Goal: Task Accomplishment & Management: Complete application form

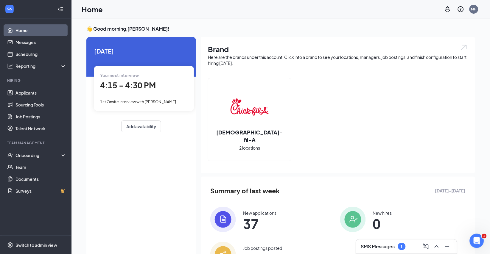
click at [391, 245] on h3 "SMS Messages" at bounding box center [378, 246] width 34 height 7
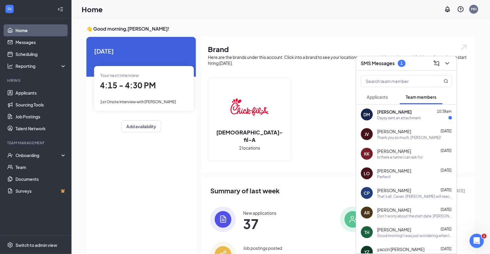
click at [407, 119] on div "Daysy sent an attachment" at bounding box center [399, 117] width 44 height 5
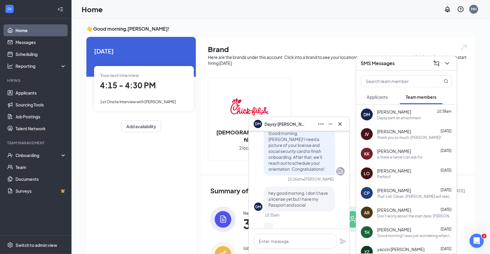
scroll to position [-130, 0]
click at [303, 236] on p "81b230f24d1f72bdaf082d0f1c557a79.jpg" at bounding box center [304, 242] width 54 height 12
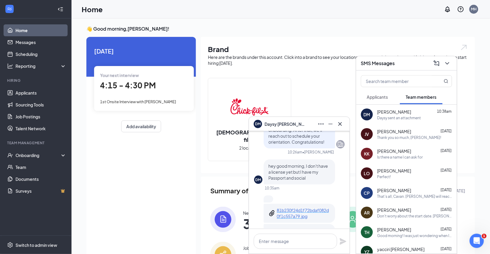
scroll to position [-89, 0]
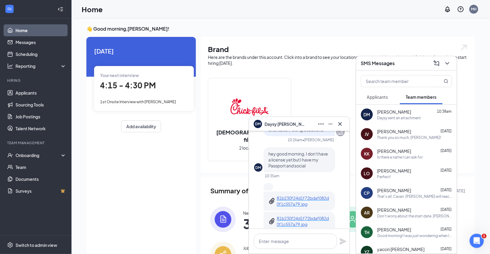
click at [300, 227] on p "6df7cad09670671e2d866eef0d2e9e61.JPG" at bounding box center [304, 233] width 54 height 12
click at [297, 241] on textarea at bounding box center [295, 241] width 83 height 15
type textarea "T"
type textarea "That works; Thank you!!!"
click at [341, 240] on icon "Plane" at bounding box center [343, 241] width 7 height 7
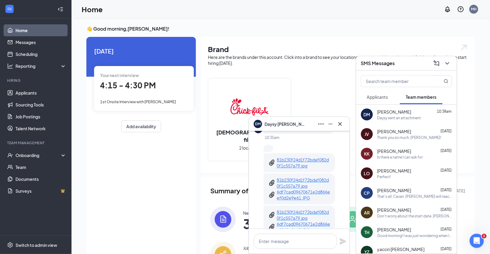
click at [292, 189] on p "6df7cad09670671e2d866eef0d2e9e61.JPG" at bounding box center [304, 195] width 54 height 12
click at [300, 238] on textarea at bounding box center [295, 241] width 83 height 15
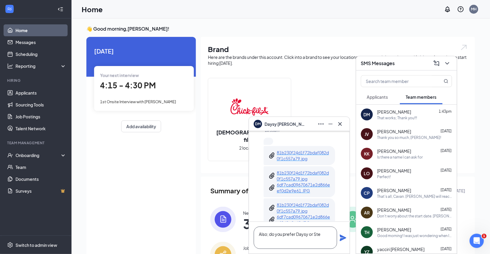
scroll to position [0, 0]
type textarea "Also; do you prefer Daysy or [PERSON_NAME]?"
click at [342, 238] on icon "Plane" at bounding box center [342, 238] width 7 height 7
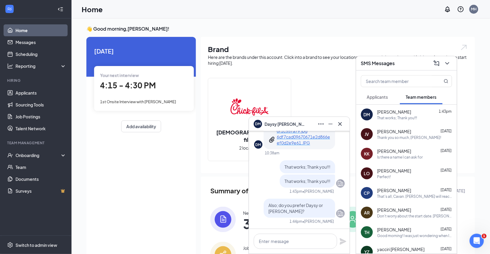
scroll to position [0, 0]
click at [341, 124] on icon "Cross" at bounding box center [340, 124] width 4 height 4
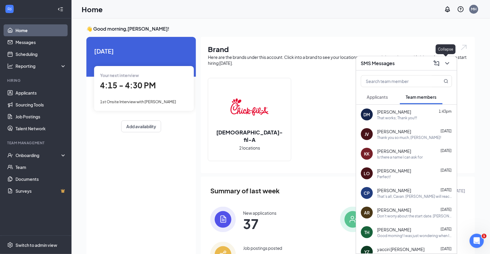
click at [447, 61] on icon "ChevronDown" at bounding box center [447, 63] width 7 height 7
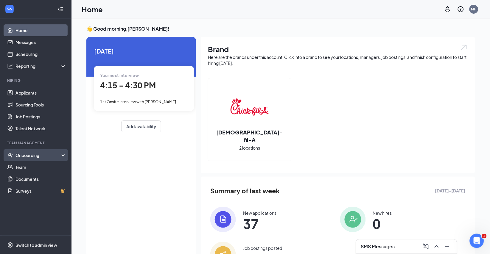
click at [29, 154] on div "Onboarding" at bounding box center [38, 155] width 46 height 6
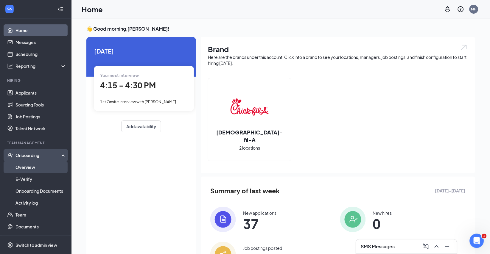
click at [29, 165] on link "Overview" at bounding box center [40, 167] width 51 height 12
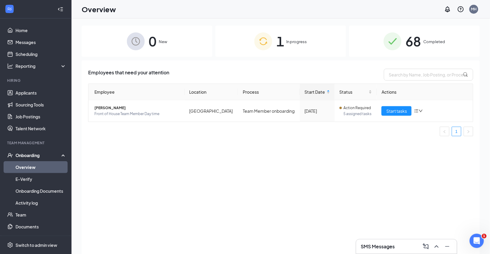
click at [295, 46] on div "1 In progress" at bounding box center [280, 41] width 131 height 31
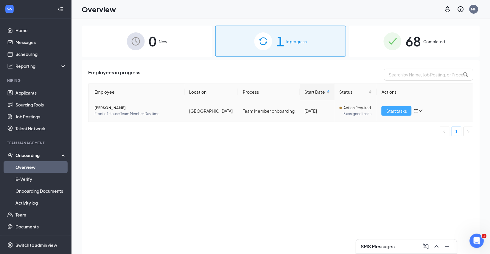
click at [396, 114] on span "Start tasks" at bounding box center [396, 111] width 21 height 7
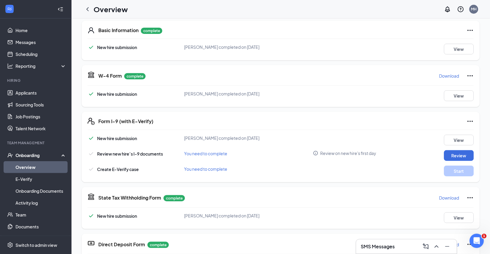
scroll to position [15, 0]
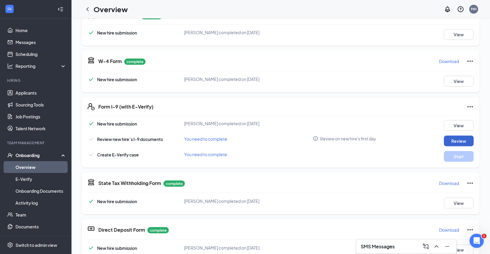
click at [461, 136] on button "Review" at bounding box center [459, 141] width 30 height 11
type input "[DATE]"
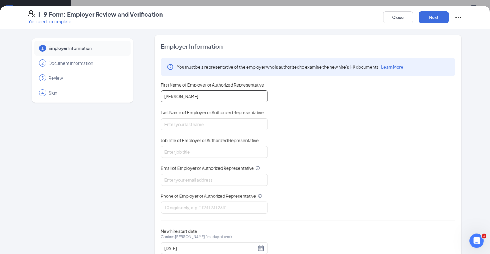
type input "[PERSON_NAME]"
click at [297, 137] on div "You must be a representative of the employer who is authorized to examine the n…" at bounding box center [308, 136] width 294 height 156
type input "[PERSON_NAME]"
type input "Director"
type input "[PERSON_NAME][EMAIL_ADDRESS][PERSON_NAME][DOMAIN_NAME]"
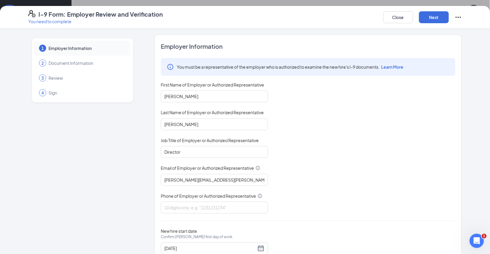
click at [311, 214] on div "You must be a representative of the employer who is authorized to examine the n…" at bounding box center [308, 136] width 294 height 156
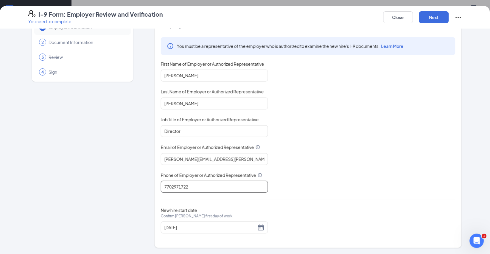
scroll to position [43, 0]
type input "7702971722"
click at [435, 19] on button "Next" at bounding box center [434, 17] width 30 height 12
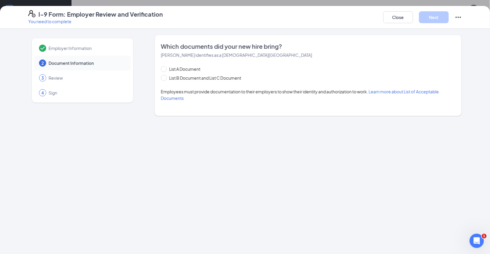
scroll to position [0, 0]
click at [402, 19] on button "Close" at bounding box center [398, 17] width 30 height 12
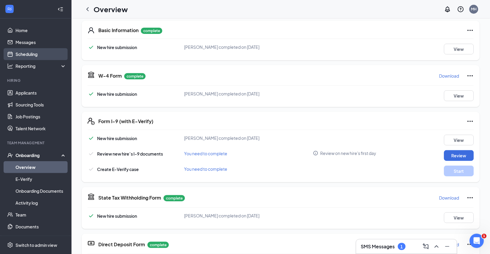
scroll to position [18, 0]
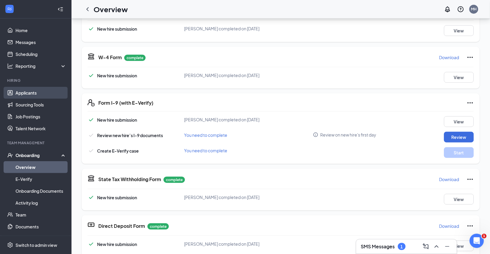
click at [27, 96] on link "Applicants" at bounding box center [40, 93] width 51 height 12
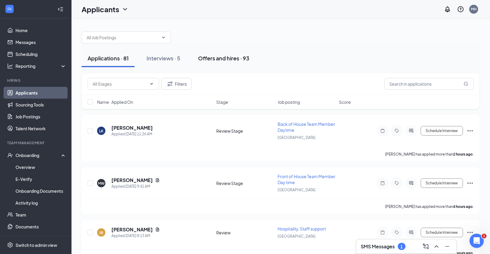
click at [231, 57] on div "Offers and hires · 93" at bounding box center [223, 57] width 51 height 7
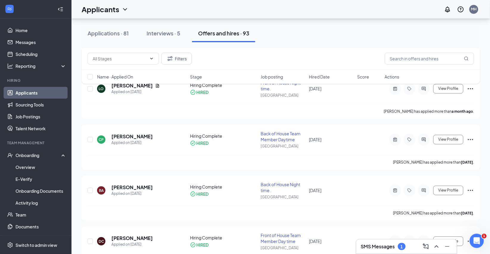
scroll to position [300, 0]
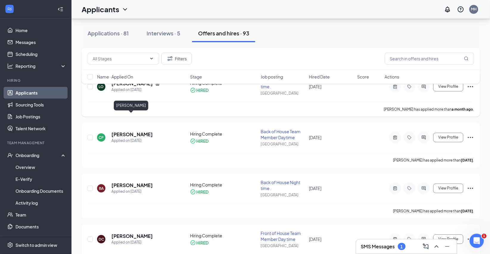
click at [125, 87] on h5 "[PERSON_NAME]" at bounding box center [131, 83] width 41 height 7
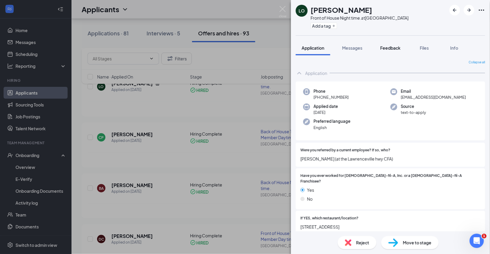
click at [398, 50] on span "Feedback" at bounding box center [390, 47] width 20 height 5
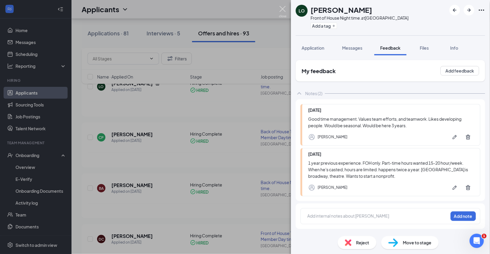
click at [283, 8] on img at bounding box center [282, 12] width 7 height 12
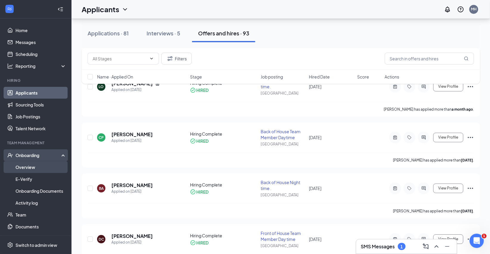
click at [27, 166] on link "Overview" at bounding box center [40, 167] width 51 height 12
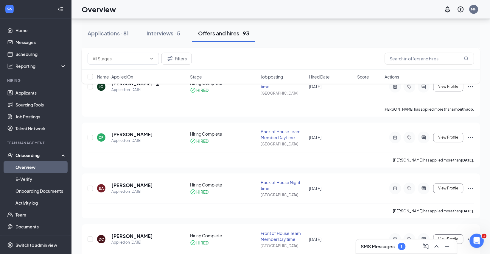
scroll to position [26, 0]
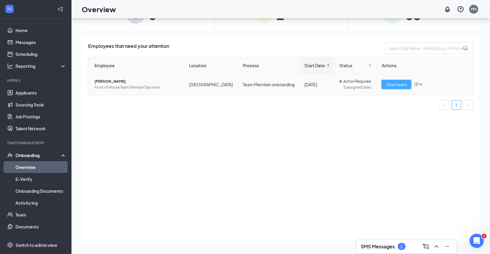
click at [394, 88] on span "Start tasks" at bounding box center [396, 84] width 21 height 7
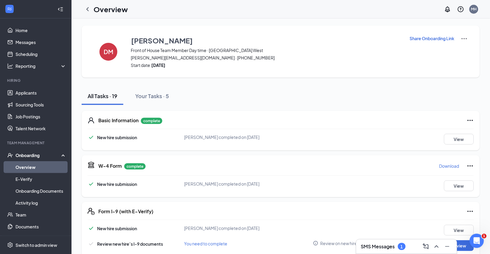
click at [376, 243] on h3 "SMS Messages" at bounding box center [378, 246] width 34 height 7
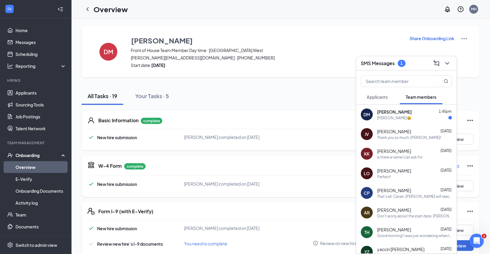
click at [404, 119] on div "[PERSON_NAME]😄" at bounding box center [414, 117] width 75 height 5
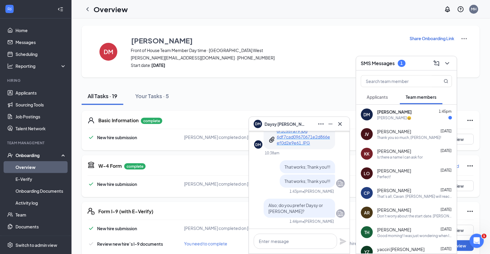
scroll to position [0, 0]
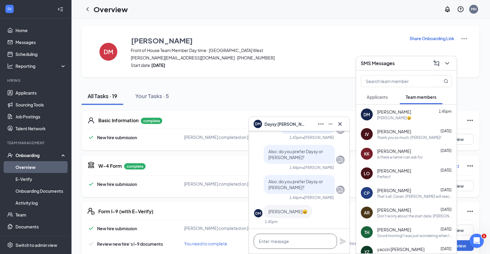
click at [307, 241] on textarea at bounding box center [295, 241] width 83 height 15
type textarea "Okay, [PERSON_NAME]! Thank you!"
click at [345, 241] on icon "Plane" at bounding box center [343, 241] width 7 height 7
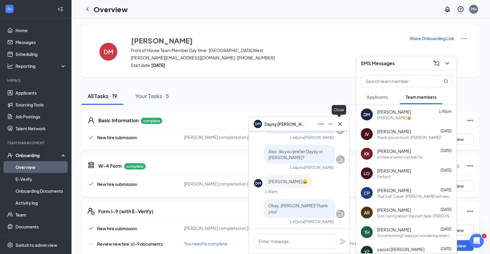
click at [340, 125] on icon "Cross" at bounding box center [339, 124] width 7 height 7
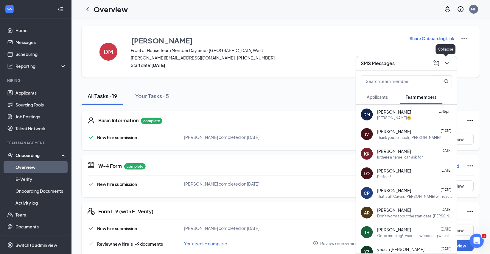
click at [446, 63] on icon "ChevronDown" at bounding box center [447, 63] width 7 height 7
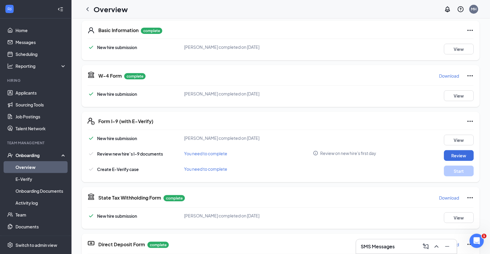
scroll to position [116, 0]
click at [458, 150] on button "Review" at bounding box center [459, 155] width 30 height 11
type input "[DATE]"
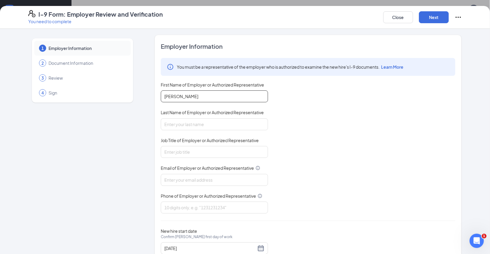
type input "[PERSON_NAME]"
type input "Director"
type input "[PERSON_NAME][EMAIL_ADDRESS][PERSON_NAME][DOMAIN_NAME]"
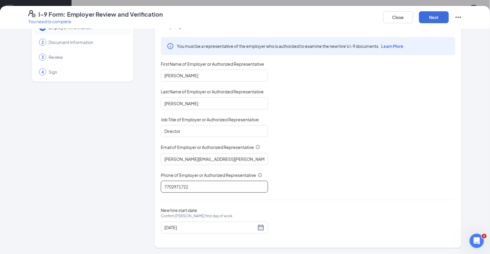
scroll to position [43, 0]
type input "7702971722"
click at [434, 16] on button "Next" at bounding box center [434, 17] width 30 height 12
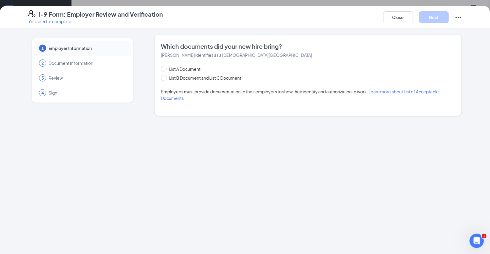
scroll to position [0, 0]
click at [164, 70] on input "List A Document" at bounding box center [163, 68] width 4 height 4
radio input "true"
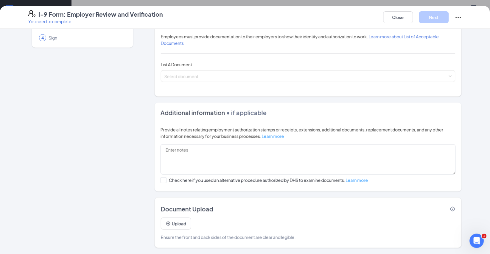
scroll to position [77, 0]
click at [180, 221] on button "Upload" at bounding box center [176, 224] width 30 height 12
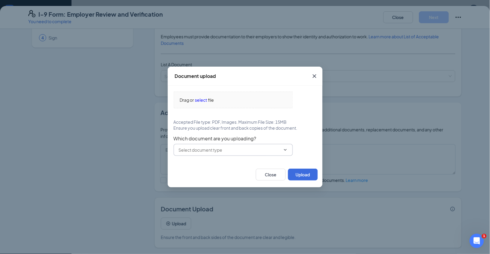
click at [286, 152] on icon "ChevronDown" at bounding box center [285, 150] width 5 height 5
click at [316, 73] on icon "Cross" at bounding box center [314, 76] width 7 height 7
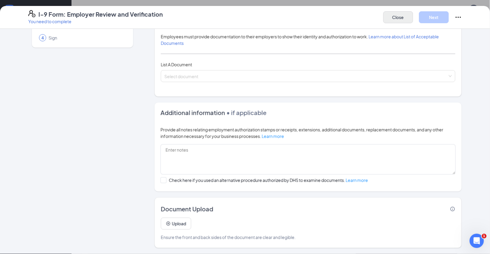
click at [396, 21] on button "Close" at bounding box center [398, 17] width 30 height 12
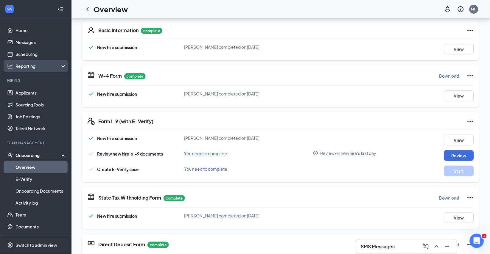
scroll to position [93, 0]
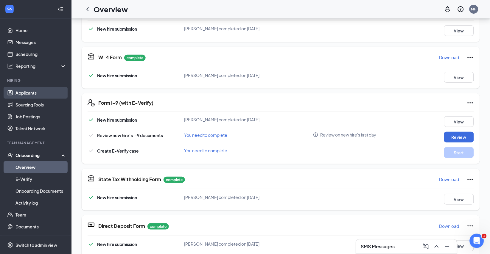
click at [36, 90] on link "Applicants" at bounding box center [40, 93] width 51 height 12
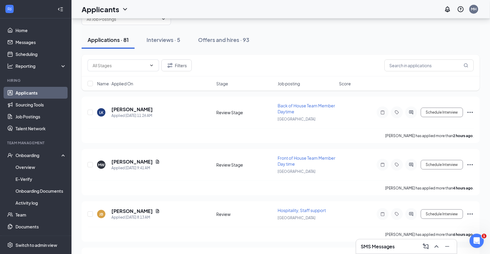
click at [31, 92] on link "Applicants" at bounding box center [40, 93] width 51 height 12
click at [245, 38] on div "Offers and hires · 93" at bounding box center [223, 39] width 51 height 7
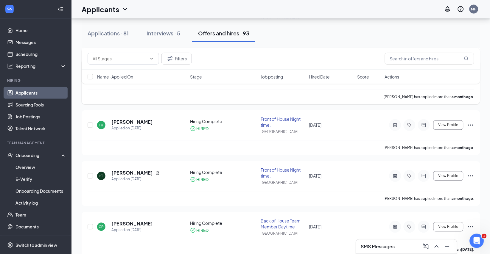
scroll to position [211, 0]
click at [130, 125] on h5 "[PERSON_NAME]" at bounding box center [131, 121] width 41 height 7
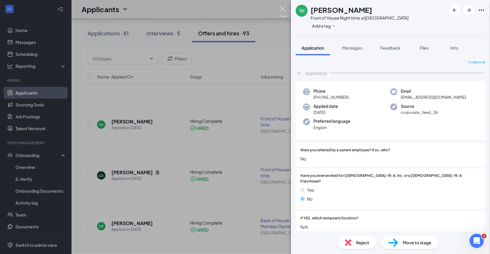
click at [283, 6] on img at bounding box center [282, 12] width 7 height 12
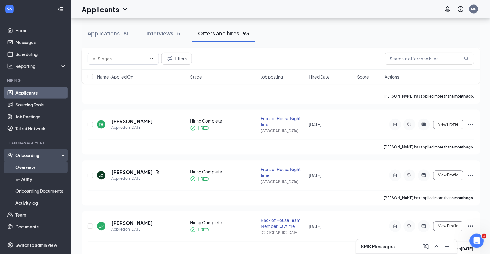
click at [32, 166] on link "Overview" at bounding box center [40, 167] width 51 height 12
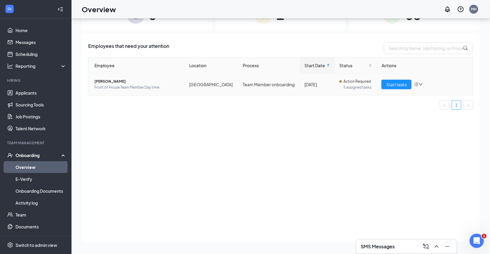
click at [399, 94] on td "Start tasks" at bounding box center [425, 84] width 96 height 21
click at [397, 88] on span "Start tasks" at bounding box center [396, 84] width 21 height 7
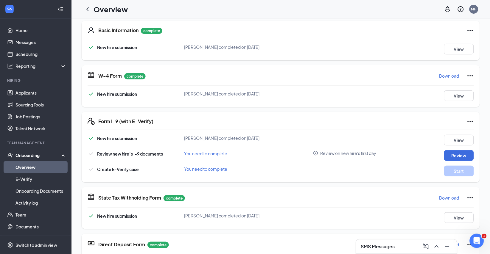
scroll to position [117, 0]
click at [462, 150] on button "Review" at bounding box center [459, 155] width 30 height 11
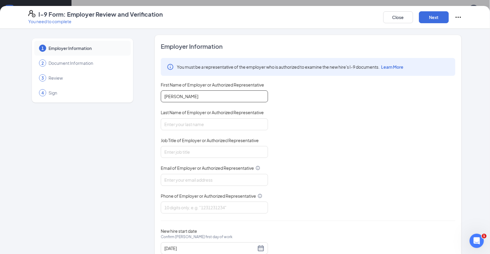
type input "[PERSON_NAME]"
type input "Director"
type input "[PERSON_NAME][EMAIL_ADDRESS][PERSON_NAME][DOMAIN_NAME]"
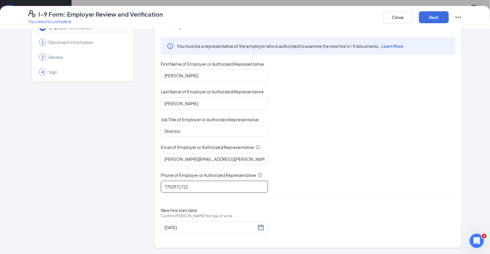
scroll to position [410, 0]
type input "7702971722"
click at [431, 16] on button "Next" at bounding box center [434, 17] width 30 height 12
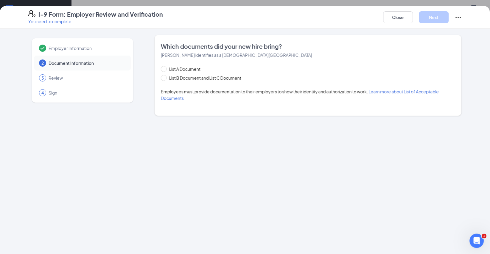
scroll to position [0, 0]
click at [164, 72] on span at bounding box center [164, 69] width 6 height 6
click at [164, 70] on input "List A Document" at bounding box center [163, 68] width 4 height 4
radio input "true"
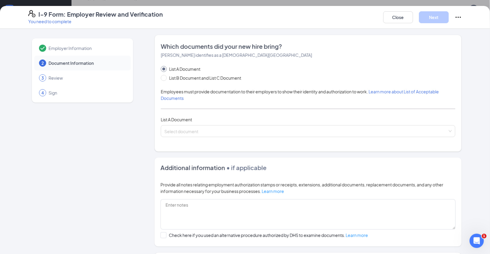
click at [433, 101] on span "Learn more about List of Acceptable Documents" at bounding box center [300, 95] width 278 height 12
click at [235, 135] on input "search" at bounding box center [305, 130] width 283 height 9
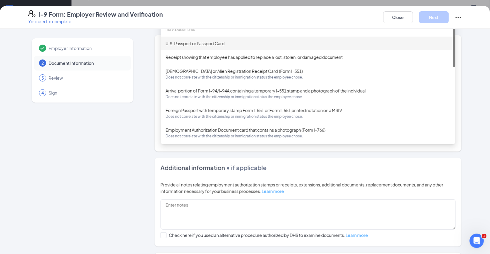
click at [220, 47] on div "U.S. Passport or Passport Card" at bounding box center [307, 43] width 285 height 7
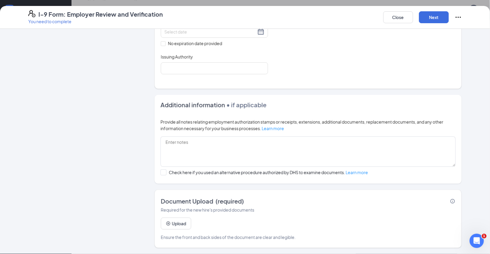
scroll to position [181, 0]
click at [175, 224] on button "Upload" at bounding box center [176, 224] width 30 height 12
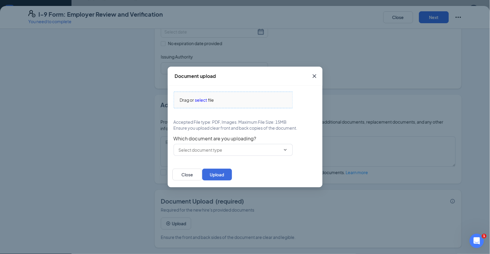
click at [205, 97] on span "select" at bounding box center [201, 100] width 12 height 7
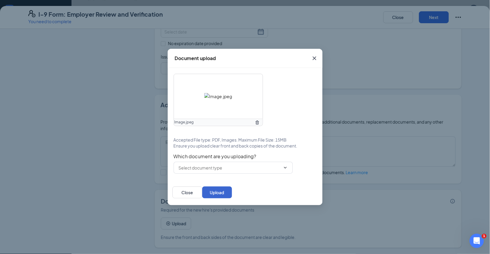
click at [232, 199] on button "Upload" at bounding box center [217, 193] width 30 height 12
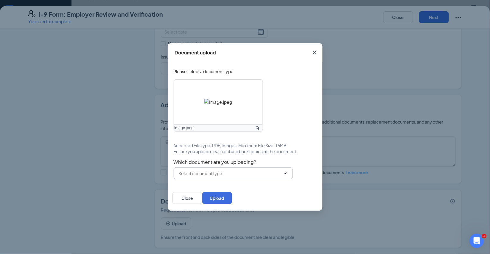
click at [224, 177] on input "text" at bounding box center [230, 173] width 102 height 7
click at [224, 194] on div "U.S. Passport or Passport Card" at bounding box center [208, 195] width 59 height 7
type input "U.S. Passport or Passport Card"
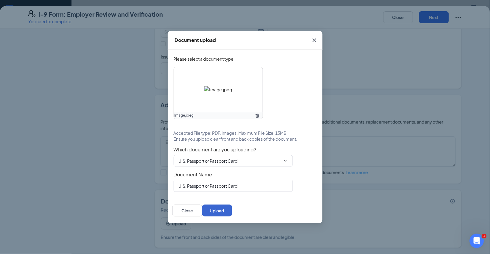
click at [232, 217] on button "Upload" at bounding box center [217, 211] width 30 height 12
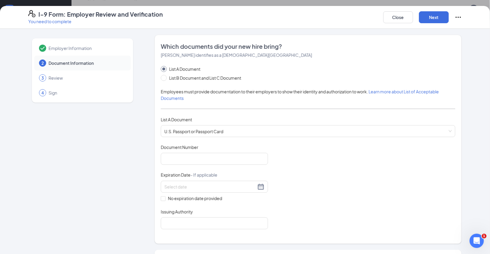
scroll to position [0, 0]
click at [200, 165] on input "Document Number" at bounding box center [214, 159] width 107 height 12
type input "A37518528"
click at [261, 190] on div at bounding box center [214, 186] width 100 height 7
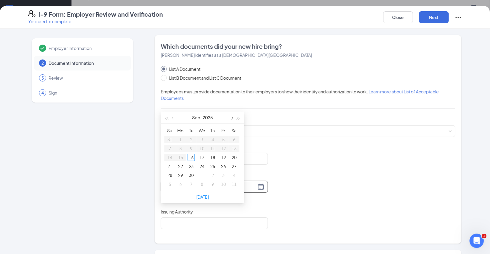
click at [230, 112] on button "button" at bounding box center [231, 118] width 7 height 12
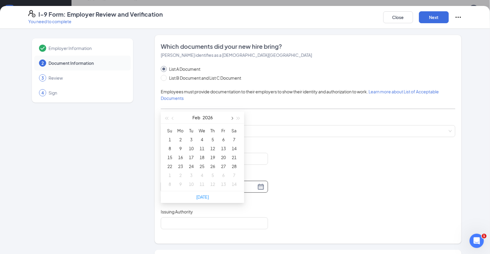
click at [230, 112] on button "button" at bounding box center [231, 118] width 7 height 12
type input "[DATE]"
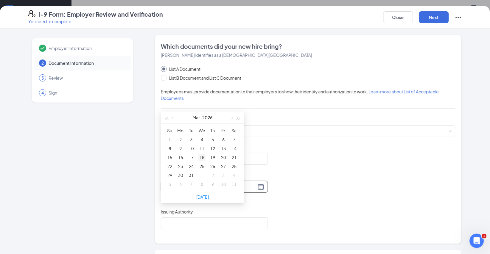
type input "[DATE]"
click at [237, 117] on span "button" at bounding box center [238, 118] width 3 height 3
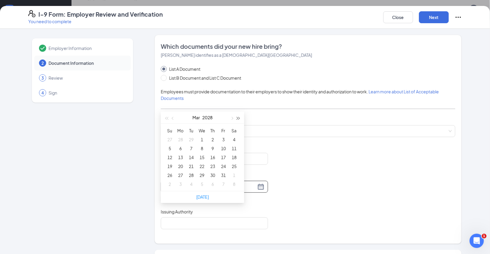
click at [237, 117] on span "button" at bounding box center [238, 118] width 3 height 3
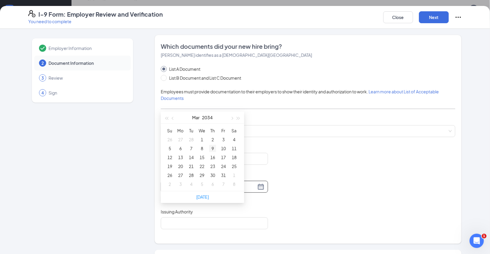
type input "[DATE]"
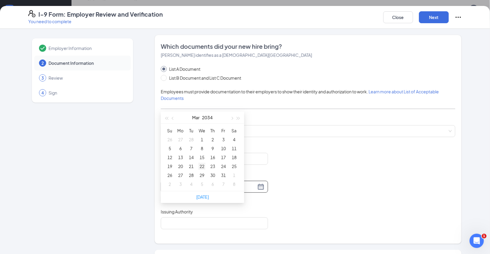
type input "[DATE]"
click at [233, 154] on div "18" at bounding box center [233, 157] width 7 height 7
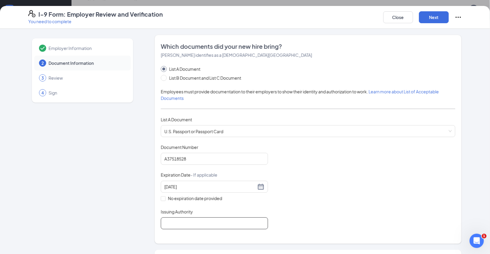
click at [207, 229] on input "Issuing Authority" at bounding box center [214, 224] width 107 height 12
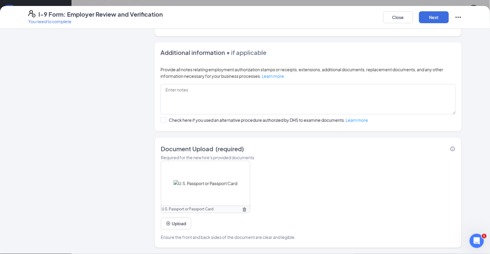
scroll to position [238, 0]
type input "[GEOGRAPHIC_DATA]"
click at [434, 21] on button "Next" at bounding box center [434, 17] width 30 height 12
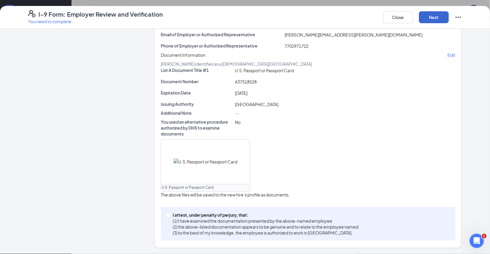
scroll to position [175, 0]
click at [168, 213] on input "I attest, under penalty of [PERSON_NAME], that: (1) I have examined the documen…" at bounding box center [167, 215] width 4 height 4
checkbox input "true"
click at [434, 21] on button "Next" at bounding box center [434, 17] width 30 height 12
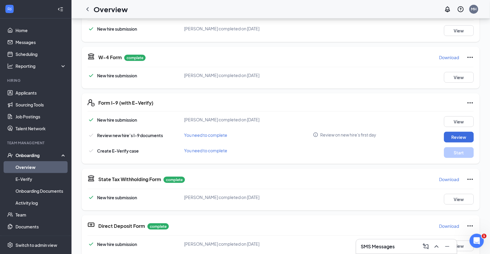
scroll to position [93, 0]
click at [459, 157] on button "Start" at bounding box center [459, 152] width 30 height 11
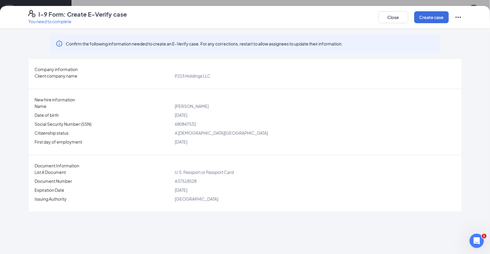
scroll to position [76, 0]
click at [426, 21] on button "Create case" at bounding box center [431, 17] width 35 height 12
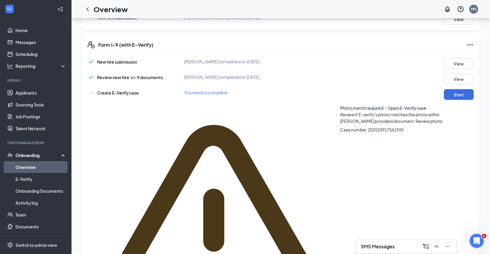
click at [415, 124] on span "Review photo" at bounding box center [428, 120] width 27 height 5
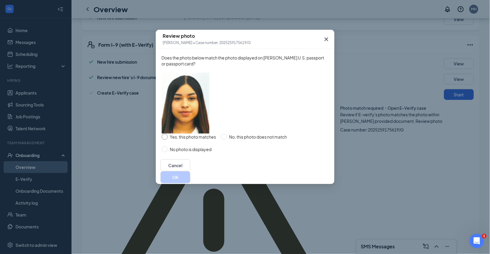
click at [165, 140] on span at bounding box center [165, 137] width 6 height 6
click at [165, 140] on input "Yes, this photo matches" at bounding box center [165, 137] width 6 height 6
radio input "true"
click at [190, 183] on button "OK" at bounding box center [175, 177] width 30 height 12
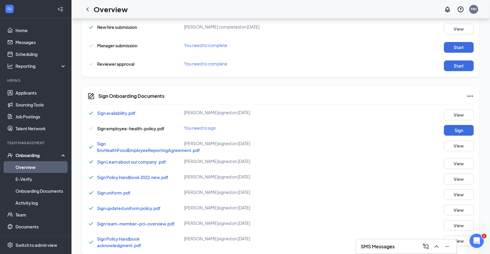
scroll to position [67, 0]
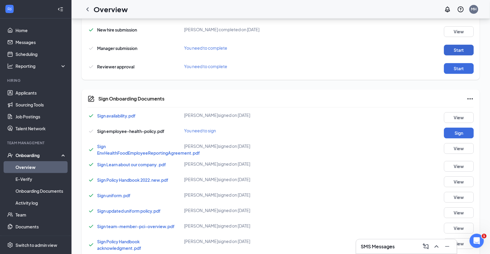
click at [457, 55] on button "Start" at bounding box center [459, 50] width 30 height 11
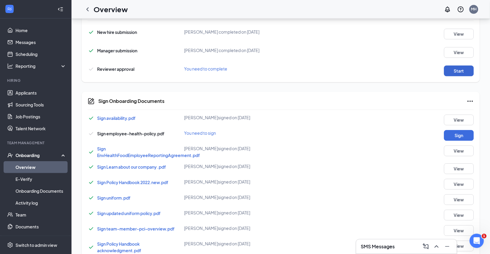
click at [457, 76] on button "Start" at bounding box center [459, 70] width 30 height 11
click at [460, 141] on button "Sign" at bounding box center [459, 135] width 30 height 11
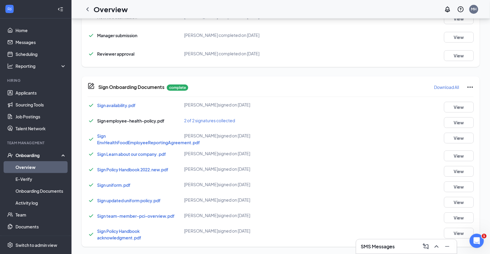
scroll to position [0, 0]
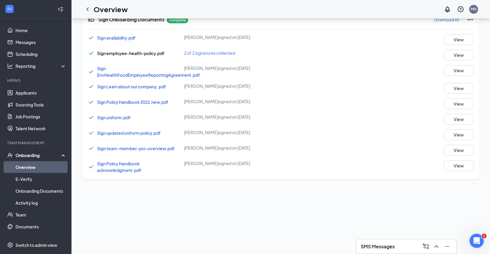
scroll to position [46, 0]
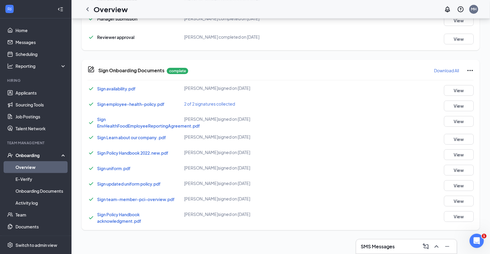
scroll to position [15, 0]
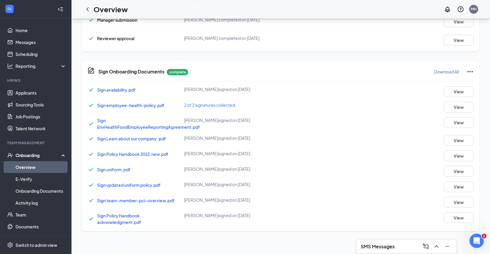
click at [124, 87] on span "Sign availability.pdf" at bounding box center [116, 89] width 38 height 5
click at [136, 103] on span "Sign employee-health-policy.pdf" at bounding box center [130, 105] width 67 height 5
click at [136, 118] on span "Sign EnvHealthFoodEmployeeReportingAgreement.pdf" at bounding box center [148, 124] width 103 height 12
click at [124, 167] on span "Sign uniform.pdf" at bounding box center [113, 169] width 33 height 5
click at [461, 86] on button "View" at bounding box center [459, 91] width 30 height 11
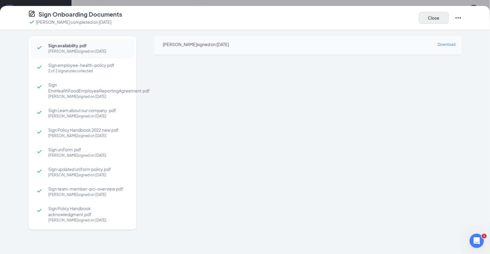
click at [431, 18] on button "Close" at bounding box center [434, 18] width 30 height 12
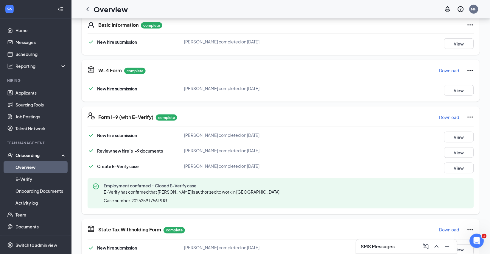
scroll to position [0, 0]
click at [459, 48] on button "View" at bounding box center [459, 43] width 30 height 11
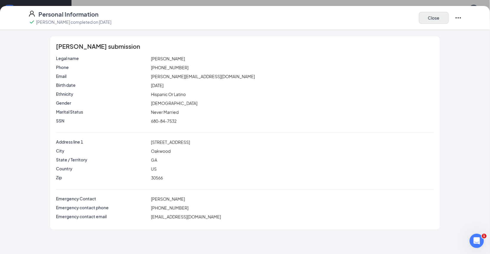
click at [440, 20] on button "Close" at bounding box center [434, 18] width 30 height 12
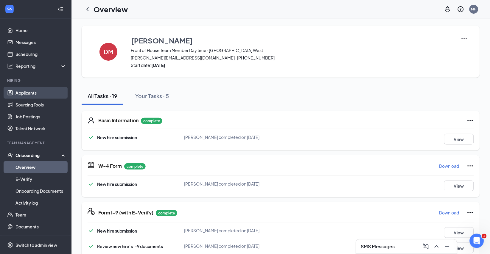
click at [37, 90] on link "Applicants" at bounding box center [40, 93] width 51 height 12
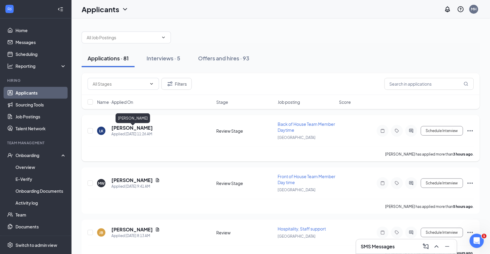
click at [135, 131] on h5 "[PERSON_NAME]" at bounding box center [131, 128] width 41 height 7
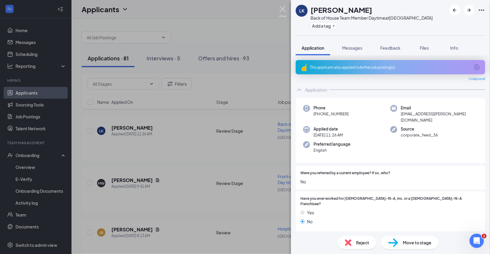
click at [283, 8] on img at bounding box center [282, 12] width 7 height 12
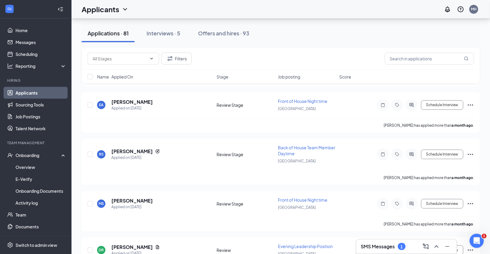
scroll to position [3238, 0]
click at [411, 97] on div "Message applicant" at bounding box center [401, 91] width 37 height 12
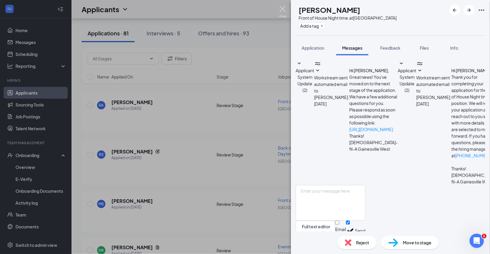
click at [284, 7] on img at bounding box center [282, 12] width 7 height 12
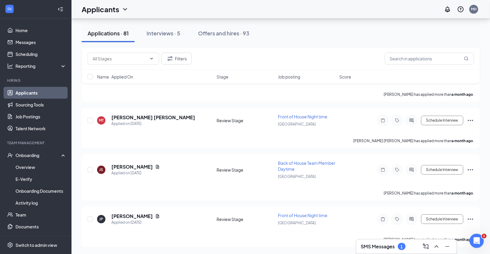
scroll to position [4202, 0]
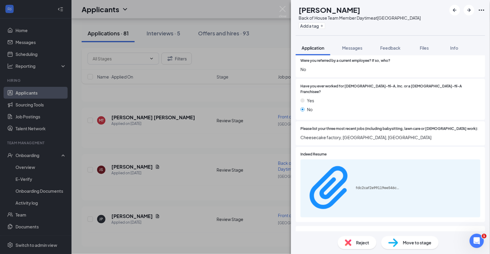
scroll to position [125, 0]
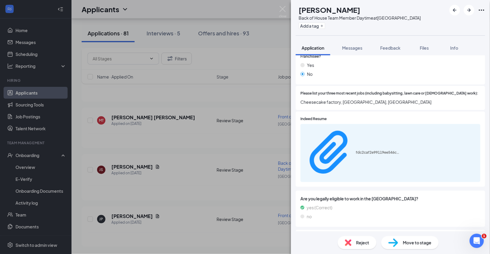
click at [186, 185] on div "AC andres cepeda Back of House Team Member Daytime at Gainesville West Add a ta…" at bounding box center [245, 127] width 490 height 254
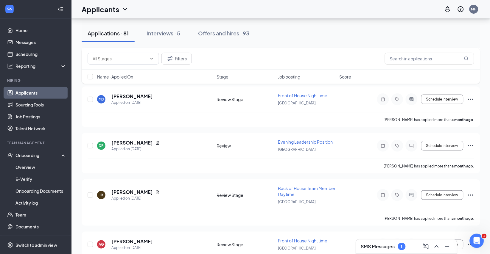
scroll to position [3344, 0]
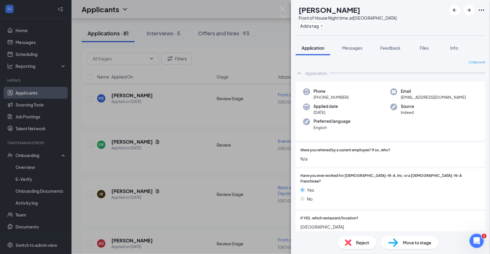
click at [356, 243] on span "Reject" at bounding box center [362, 243] width 13 height 7
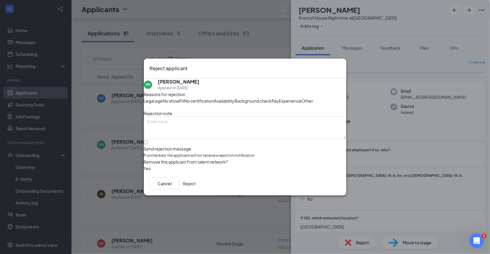
click at [196, 190] on button "Reject" at bounding box center [189, 184] width 13 height 12
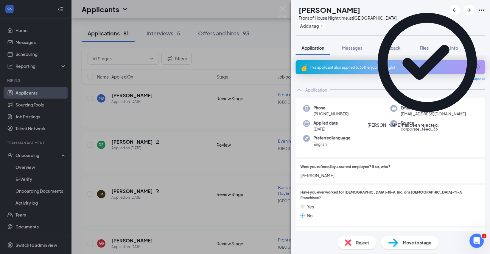
click at [357, 246] on span "Reject" at bounding box center [362, 243] width 13 height 7
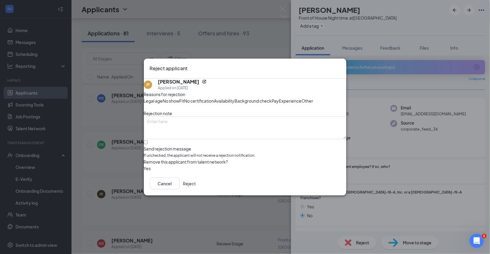
click at [196, 190] on button "Reject" at bounding box center [189, 184] width 13 height 12
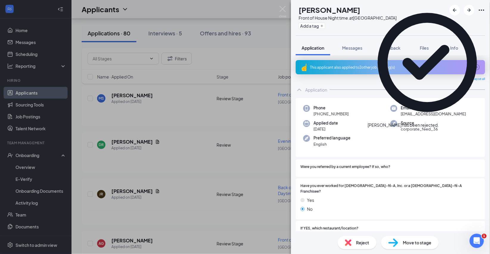
click at [356, 242] on span "Reject" at bounding box center [362, 243] width 13 height 7
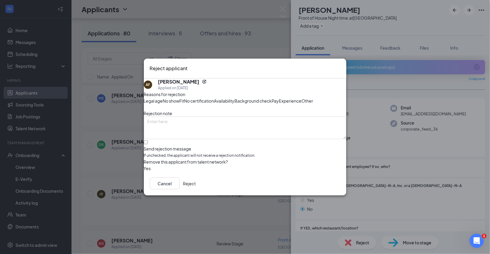
click at [196, 190] on button "Reject" at bounding box center [189, 184] width 13 height 12
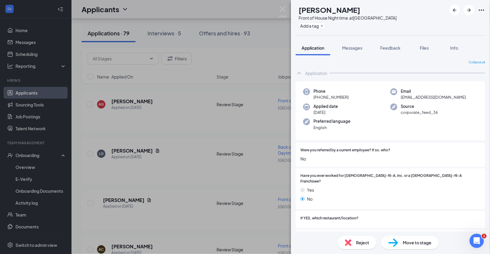
click at [356, 243] on span "Reject" at bounding box center [362, 243] width 13 height 7
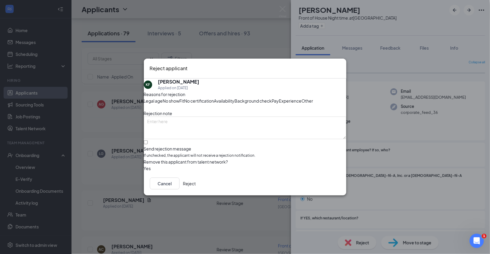
click at [196, 190] on button "Reject" at bounding box center [189, 184] width 13 height 12
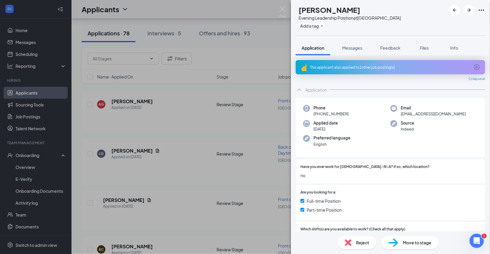
click at [356, 241] on span "Reject" at bounding box center [362, 243] width 13 height 7
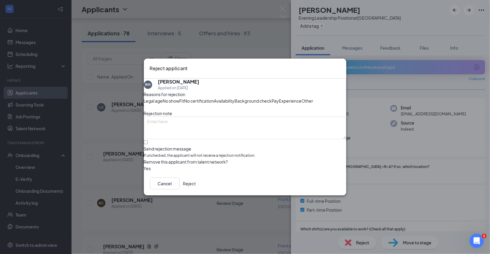
click at [196, 190] on button "Reject" at bounding box center [189, 184] width 13 height 12
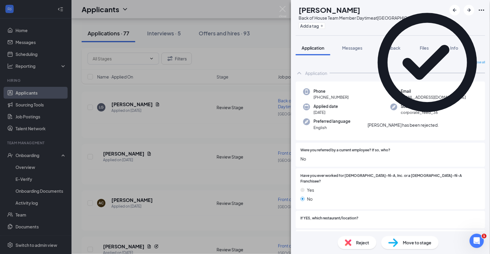
click at [356, 243] on span "Reject" at bounding box center [362, 243] width 13 height 7
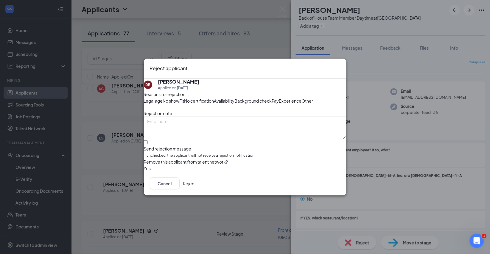
click at [196, 190] on button "Reject" at bounding box center [189, 184] width 13 height 12
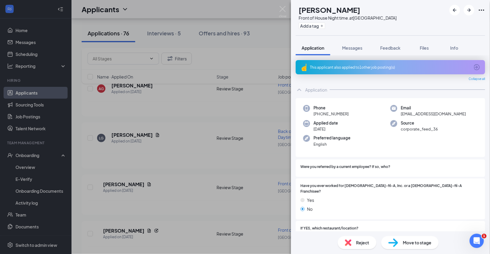
click at [356, 243] on span "Reject" at bounding box center [362, 243] width 13 height 7
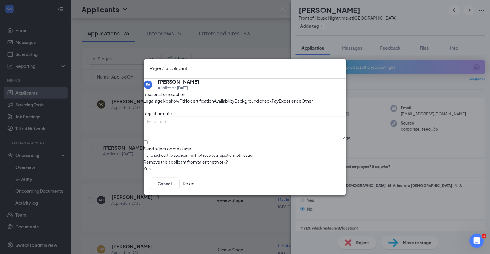
click at [196, 190] on button "Reject" at bounding box center [189, 184] width 13 height 12
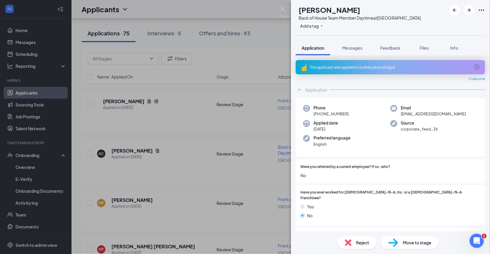
click at [356, 242] on span "Reject" at bounding box center [362, 243] width 13 height 7
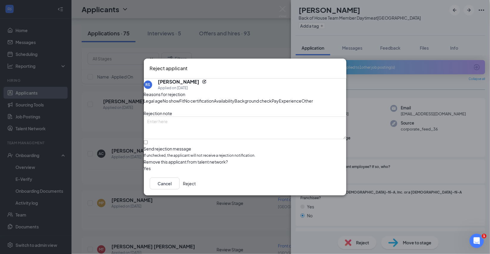
click at [196, 190] on button "Reject" at bounding box center [189, 184] width 13 height 12
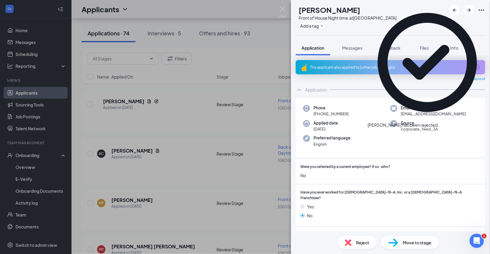
click at [356, 241] on span "Reject" at bounding box center [362, 243] width 13 height 7
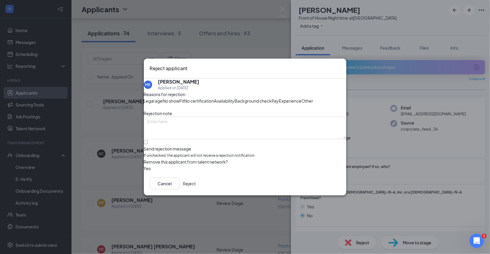
click at [196, 190] on button "Reject" at bounding box center [189, 184] width 13 height 12
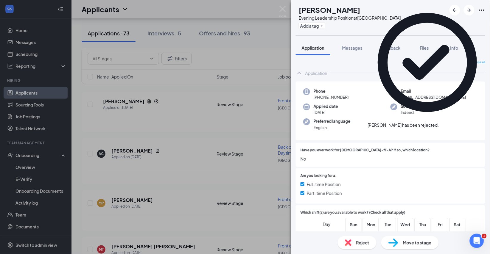
click at [356, 243] on span "Reject" at bounding box center [362, 243] width 13 height 7
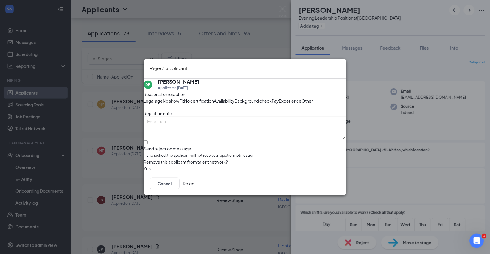
click at [196, 190] on button "Reject" at bounding box center [189, 184] width 13 height 12
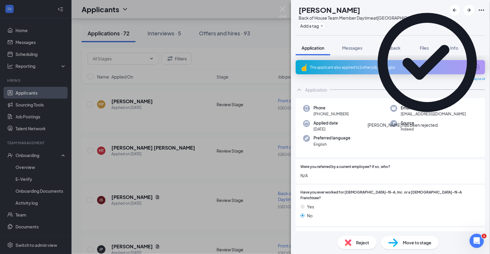
click at [356, 240] on span "Reject" at bounding box center [362, 243] width 13 height 7
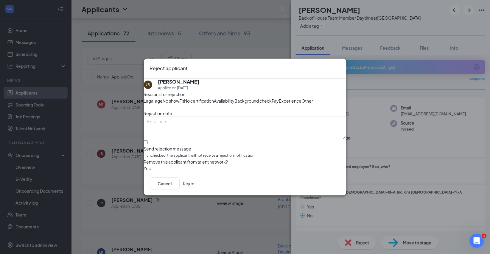
click at [196, 190] on button "Reject" at bounding box center [189, 184] width 13 height 12
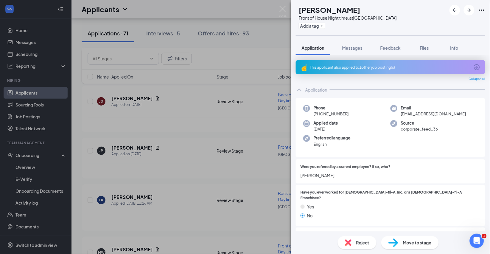
click at [356, 243] on span "Reject" at bounding box center [362, 243] width 13 height 7
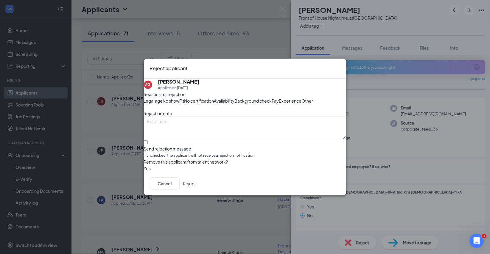
click at [196, 190] on button "Reject" at bounding box center [189, 184] width 13 height 12
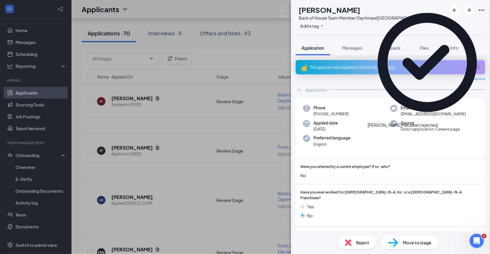
click at [359, 243] on span "Reject" at bounding box center [362, 243] width 13 height 7
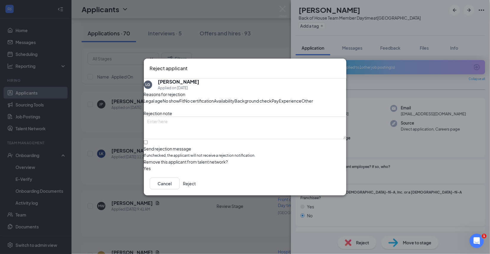
click at [196, 190] on button "Reject" at bounding box center [189, 184] width 13 height 12
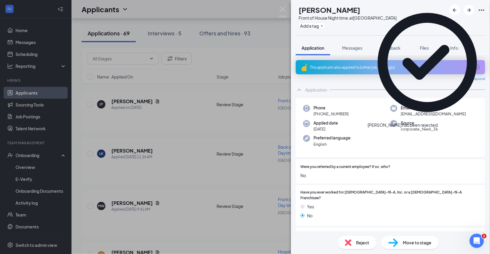
click at [358, 245] on span "Reject" at bounding box center [362, 243] width 13 height 7
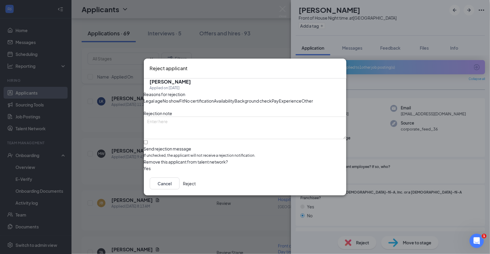
click at [196, 190] on button "Reject" at bounding box center [189, 184] width 13 height 12
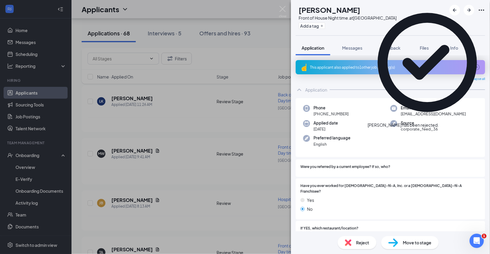
click at [358, 244] on span "Reject" at bounding box center [362, 243] width 13 height 7
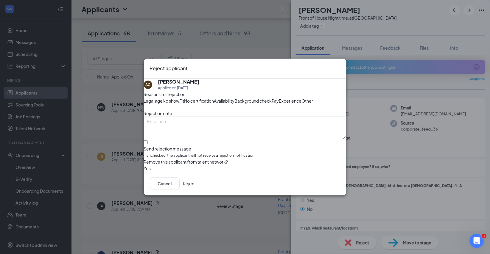
click at [196, 190] on button "Reject" at bounding box center [189, 184] width 13 height 12
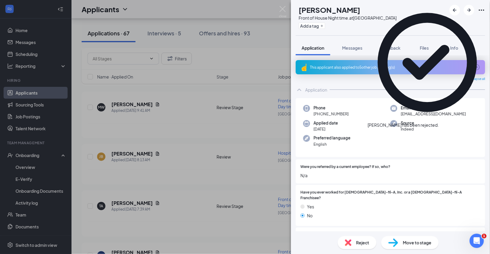
click at [357, 242] on span "Reject" at bounding box center [362, 243] width 13 height 7
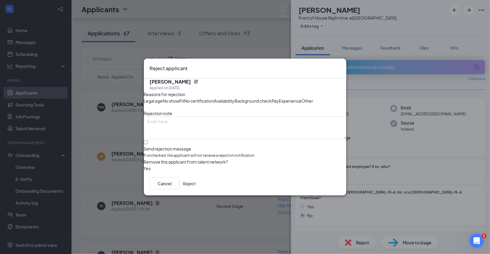
click at [196, 190] on button "Reject" at bounding box center [189, 184] width 13 height 12
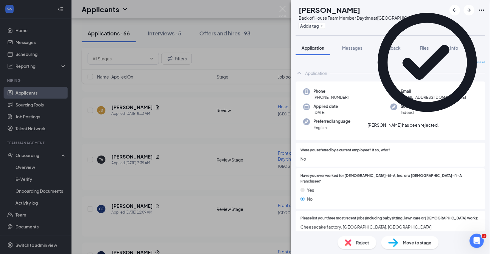
click at [359, 241] on span "Reject" at bounding box center [362, 243] width 13 height 7
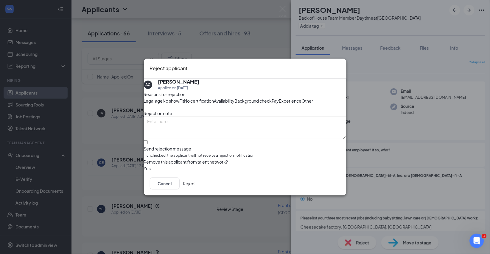
click at [196, 190] on button "Reject" at bounding box center [189, 184] width 13 height 12
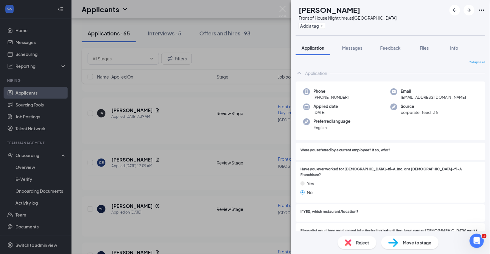
click at [356, 241] on span "Reject" at bounding box center [362, 243] width 13 height 7
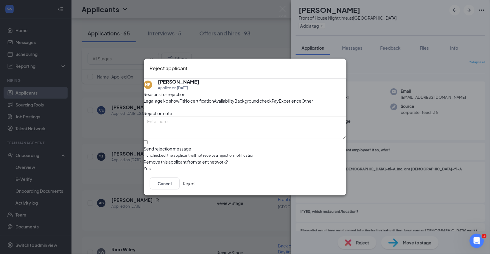
click at [196, 190] on button "Reject" at bounding box center [189, 184] width 13 height 12
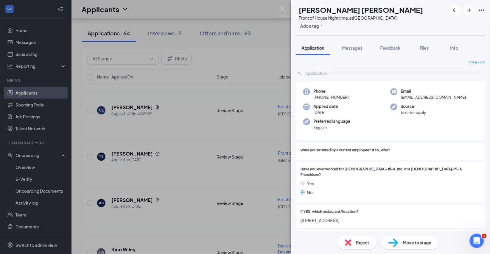
click at [357, 241] on span "Reject" at bounding box center [362, 243] width 13 height 7
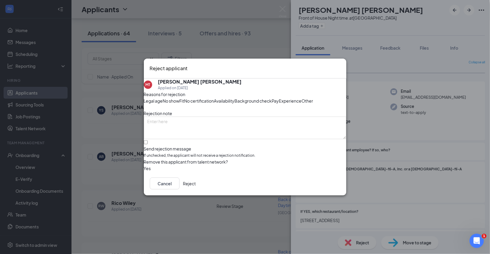
click at [196, 190] on button "Reject" at bounding box center [189, 184] width 13 height 12
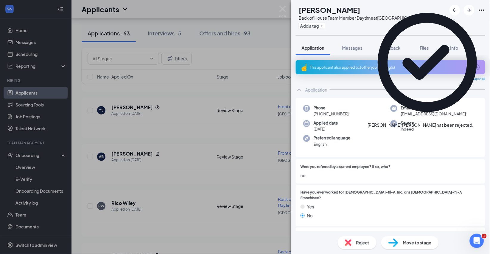
click at [356, 243] on span "Reject" at bounding box center [362, 243] width 13 height 7
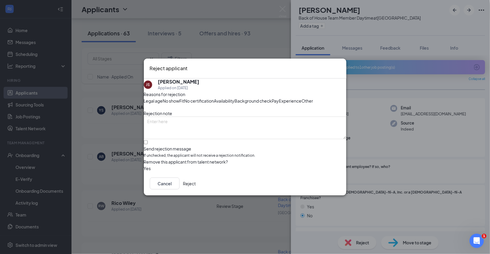
click at [196, 190] on button "Reject" at bounding box center [189, 184] width 13 height 12
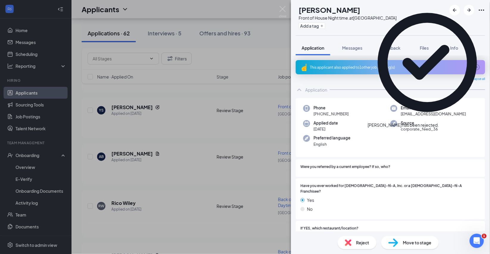
click at [357, 242] on span "Reject" at bounding box center [362, 243] width 13 height 7
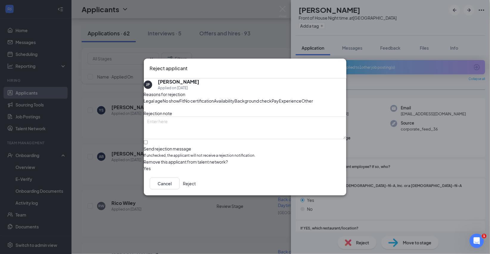
click at [196, 190] on button "Reject" at bounding box center [189, 184] width 13 height 12
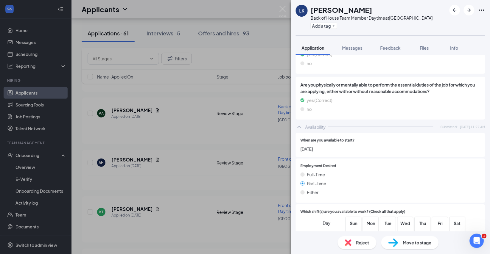
scroll to position [225, 0]
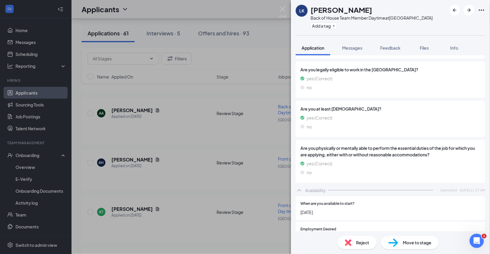
click at [366, 245] on span "Reject" at bounding box center [362, 243] width 13 height 7
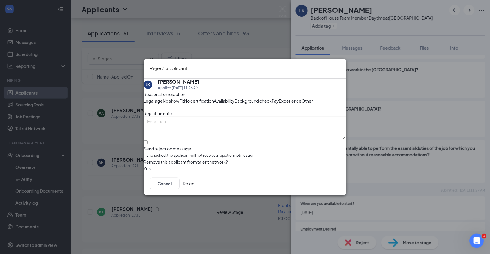
click at [196, 190] on button "Reject" at bounding box center [189, 184] width 13 height 12
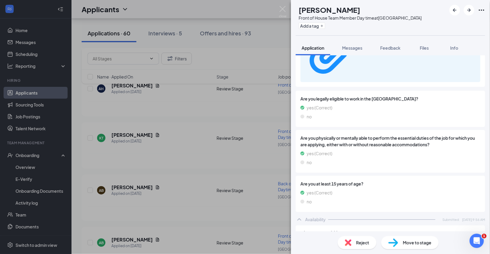
scroll to position [390, 0]
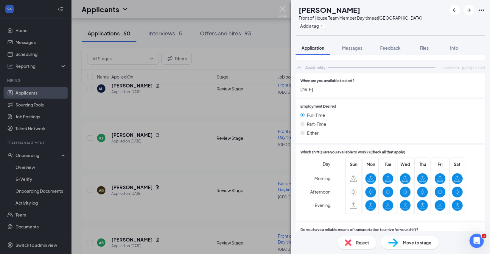
click at [282, 7] on img at bounding box center [282, 12] width 7 height 12
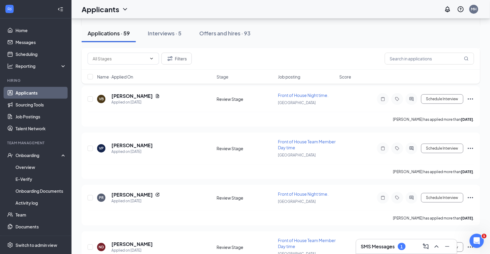
scroll to position [4320, 0]
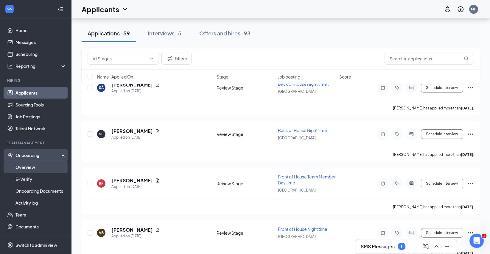
click at [32, 165] on link "Overview" at bounding box center [40, 167] width 51 height 12
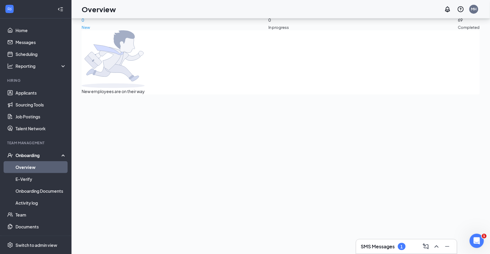
scroll to position [26, 0]
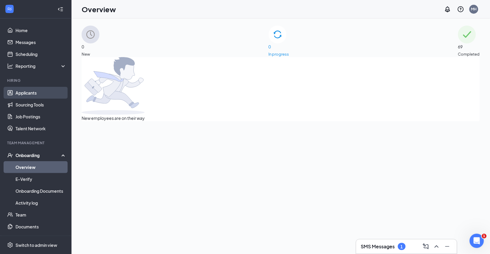
click at [35, 93] on link "Applicants" at bounding box center [40, 93] width 51 height 12
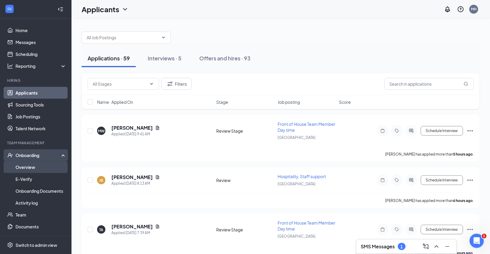
click at [29, 166] on link "Overview" at bounding box center [40, 167] width 51 height 12
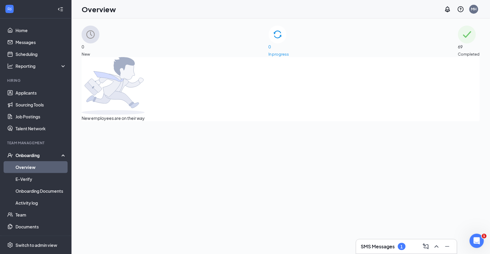
click at [458, 51] on div "69 Completed" at bounding box center [469, 42] width 22 height 32
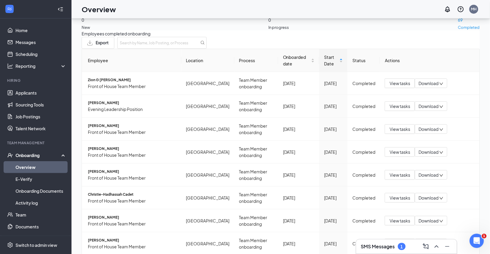
scroll to position [26, 0]
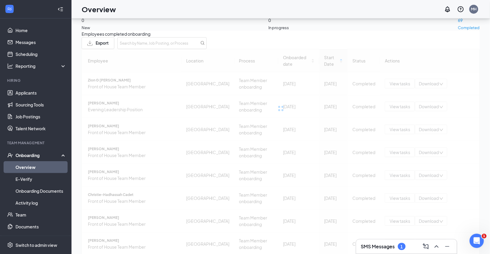
scroll to position [103, 0]
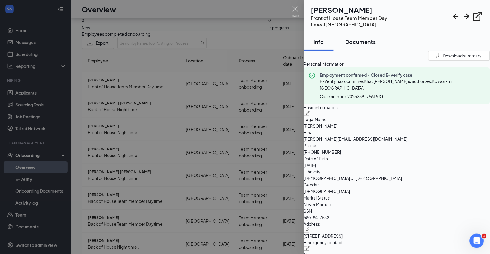
click at [366, 43] on div "Documents" at bounding box center [360, 41] width 30 height 7
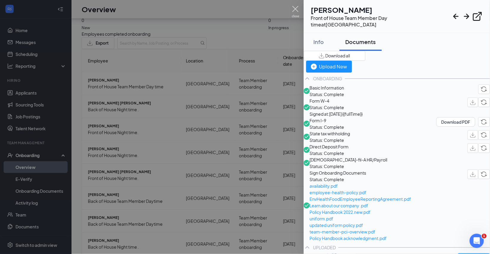
click at [295, 9] on img at bounding box center [295, 12] width 7 height 12
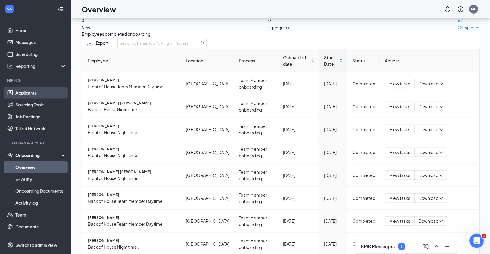
click at [38, 90] on link "Applicants" at bounding box center [40, 93] width 51 height 12
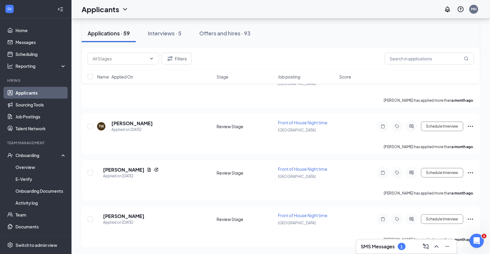
scroll to position [3062, 0]
click at [390, 247] on h3 "SMS Messages" at bounding box center [378, 246] width 34 height 7
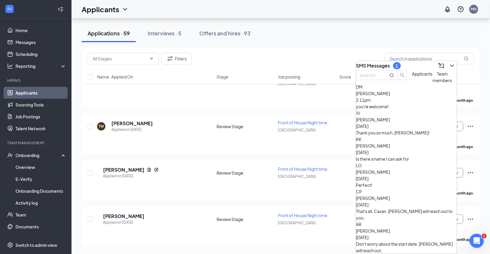
click at [407, 110] on div "DM Daysy Martinez 2:11pm you're welcome!" at bounding box center [406, 97] width 101 height 26
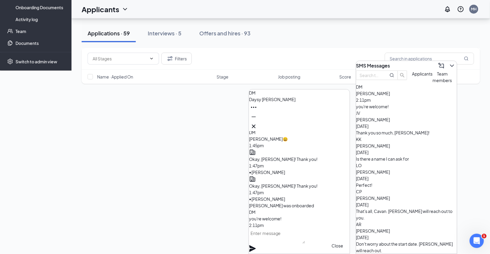
click at [257, 124] on icon "Cross" at bounding box center [253, 126] width 7 height 7
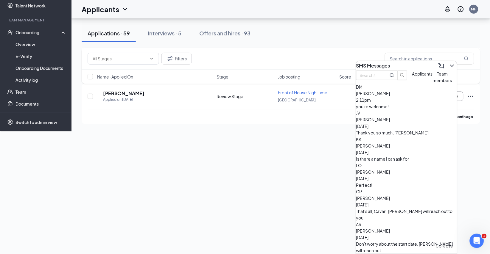
click at [448, 63] on icon "ChevronDown" at bounding box center [451, 65] width 7 height 7
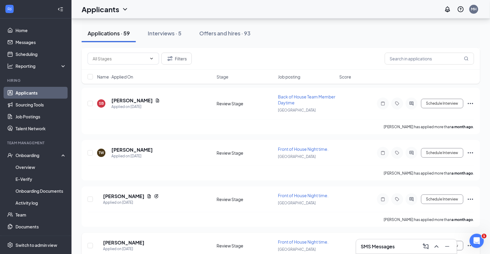
scroll to position [2715, 0]
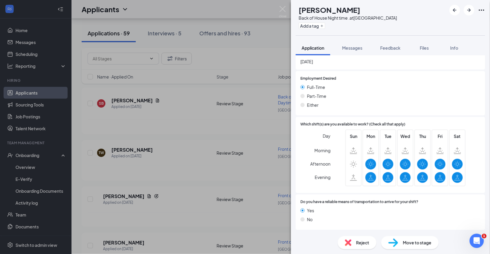
scroll to position [426, 0]
click at [285, 9] on img at bounding box center [282, 12] width 7 height 12
